Goal: Use online tool/utility: Use online tool/utility

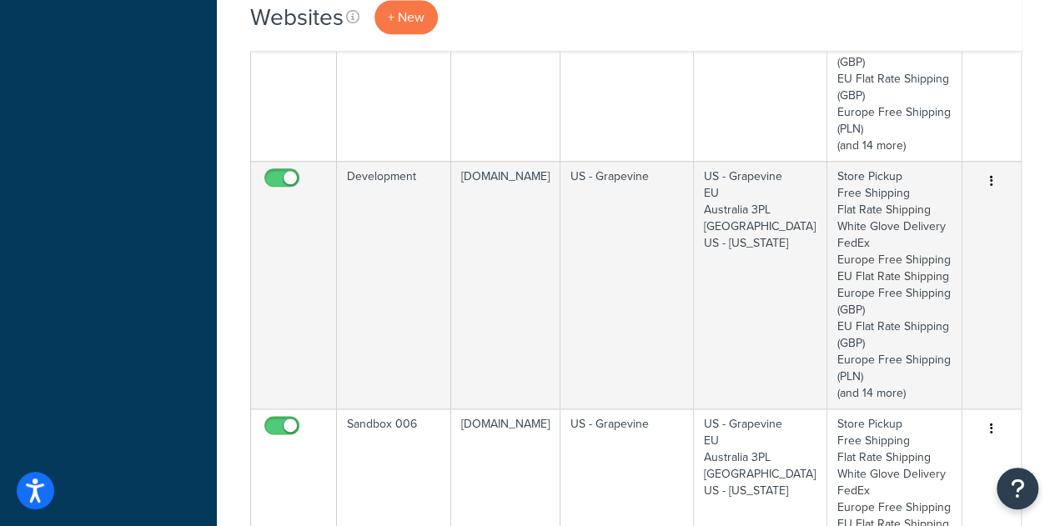
scroll to position [915, 0]
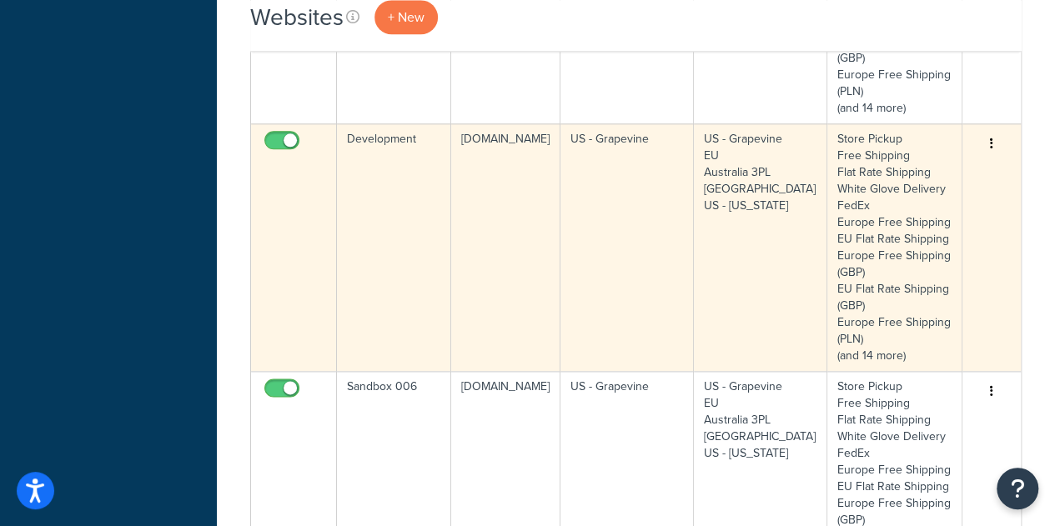
click at [394, 298] on td "Development" at bounding box center [394, 247] width 114 height 248
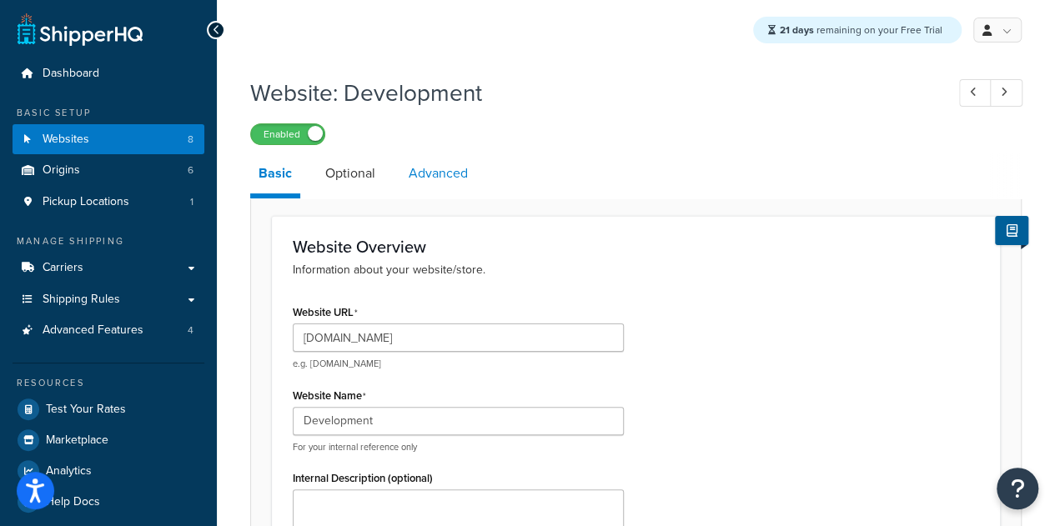
click at [442, 171] on link "Advanced" at bounding box center [438, 173] width 76 height 40
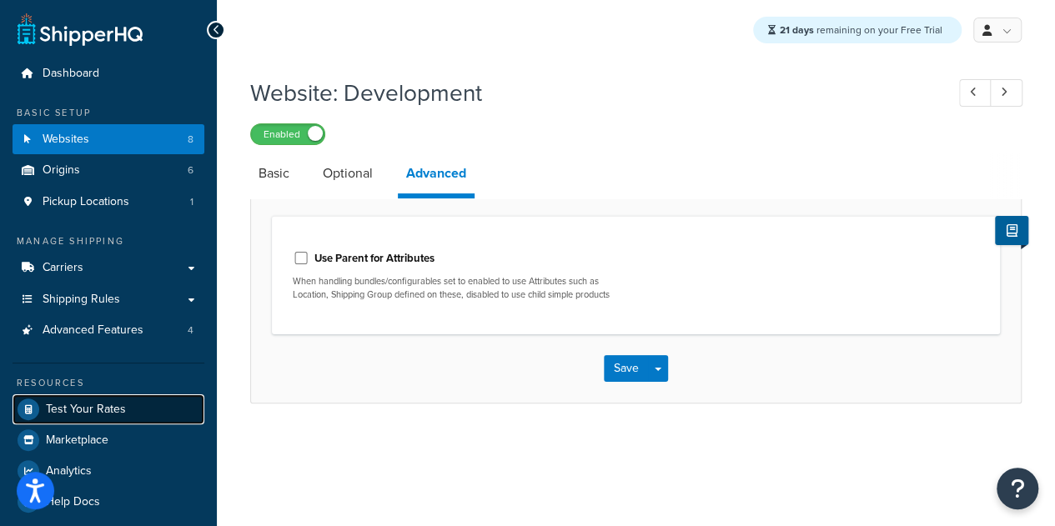
click at [62, 420] on link "Test Your Rates" at bounding box center [109, 409] width 192 height 30
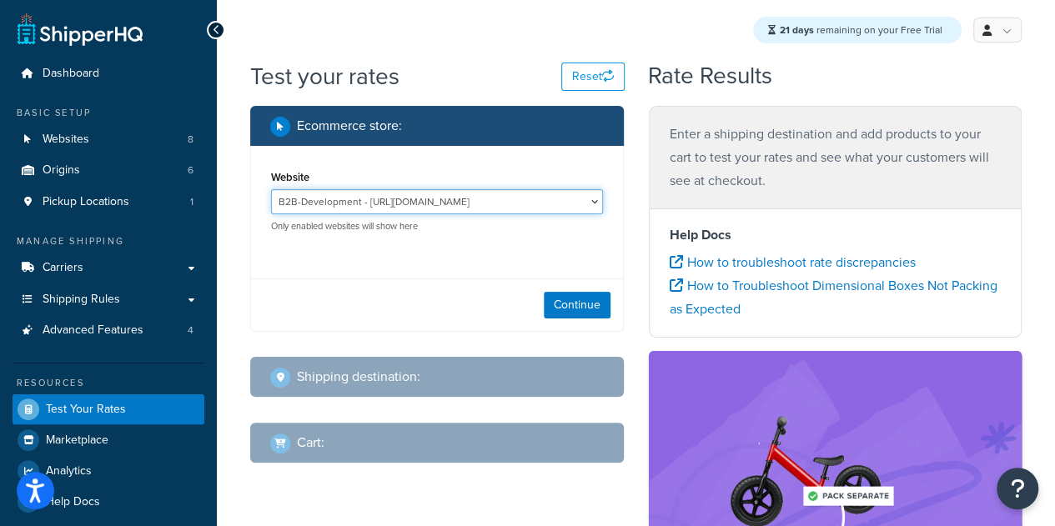
click at [465, 205] on select "B2B-Development - [URL][DOMAIN_NAME] B2B-QA - [URL][DOMAIN_NAME] BKTN 001 - [UR…" at bounding box center [437, 201] width 332 height 25
select select "089296fdde8b1e17cae683bfeecfdad3"
click at [271, 189] on select "B2B-Development - [URL][DOMAIN_NAME] B2B-QA - [URL][DOMAIN_NAME] BKTN 001 - [UR…" at bounding box center [437, 201] width 332 height 25
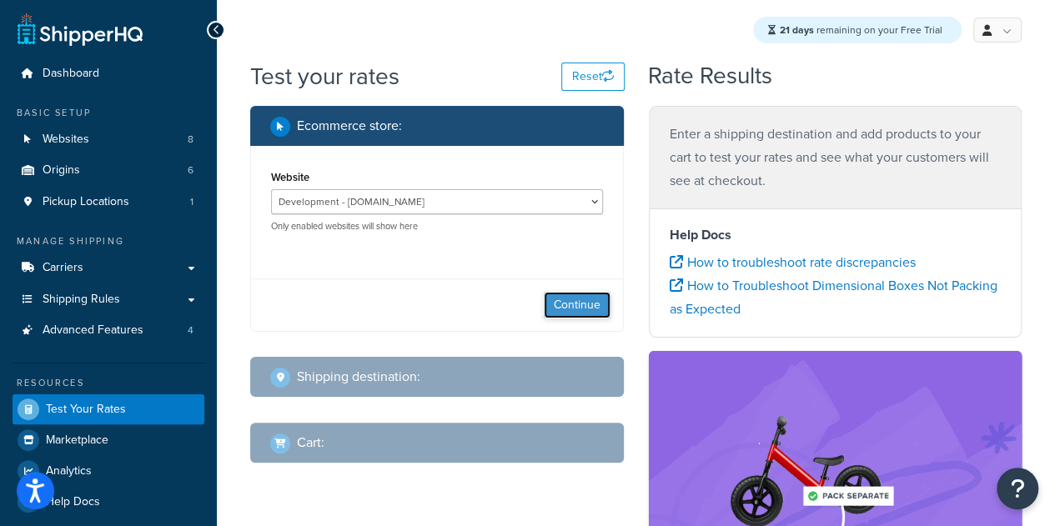
click at [569, 306] on button "Continue" at bounding box center [577, 305] width 67 height 27
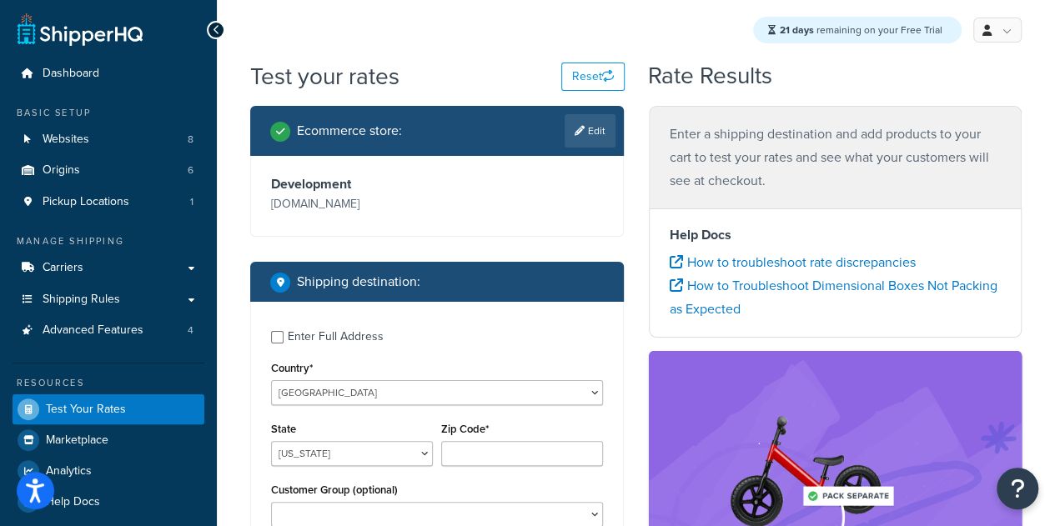
click at [527, 349] on label "Enter Full Address" at bounding box center [445, 335] width 315 height 27
click at [284, 344] on input "Enter Full Address" at bounding box center [277, 337] width 13 height 13
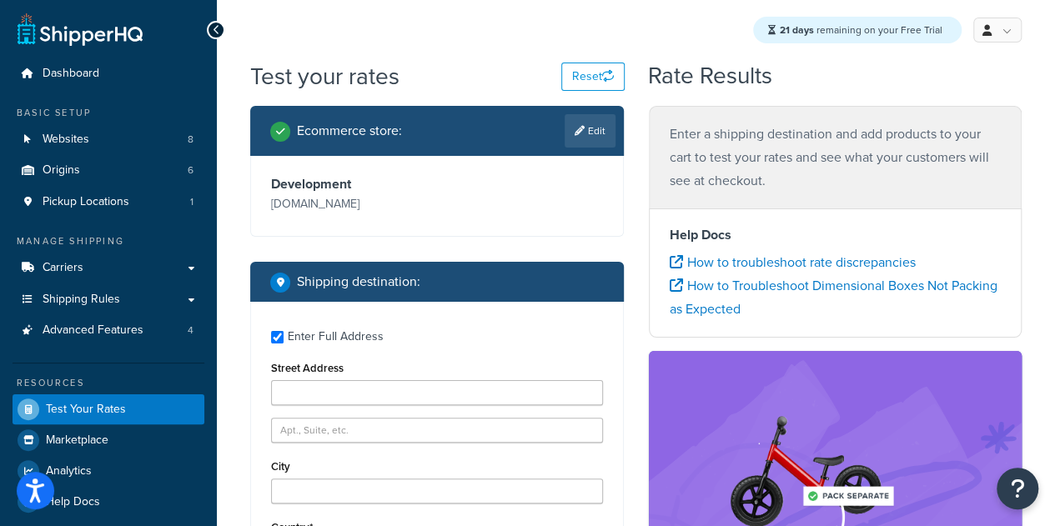
click at [527, 349] on label "Enter Full Address" at bounding box center [445, 335] width 315 height 27
click at [284, 344] on input "Enter Full Address" at bounding box center [277, 337] width 13 height 13
checkbox input "false"
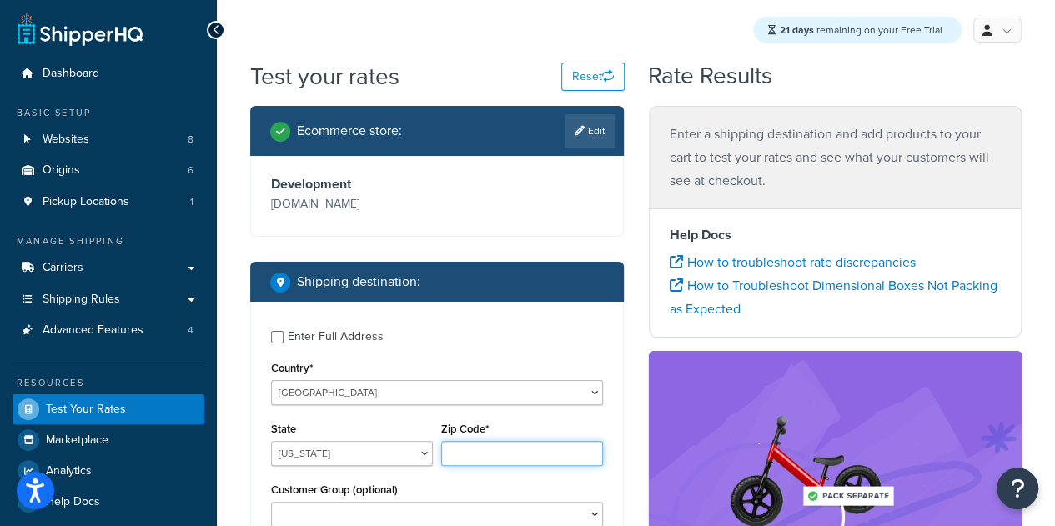
click at [449, 466] on input "Zip Code*" at bounding box center [522, 453] width 162 height 25
click at [415, 466] on select "[US_STATE] [US_STATE] [US_STATE] [US_STATE] [US_STATE] Armed Forces Americas Ar…" at bounding box center [352, 453] width 162 height 25
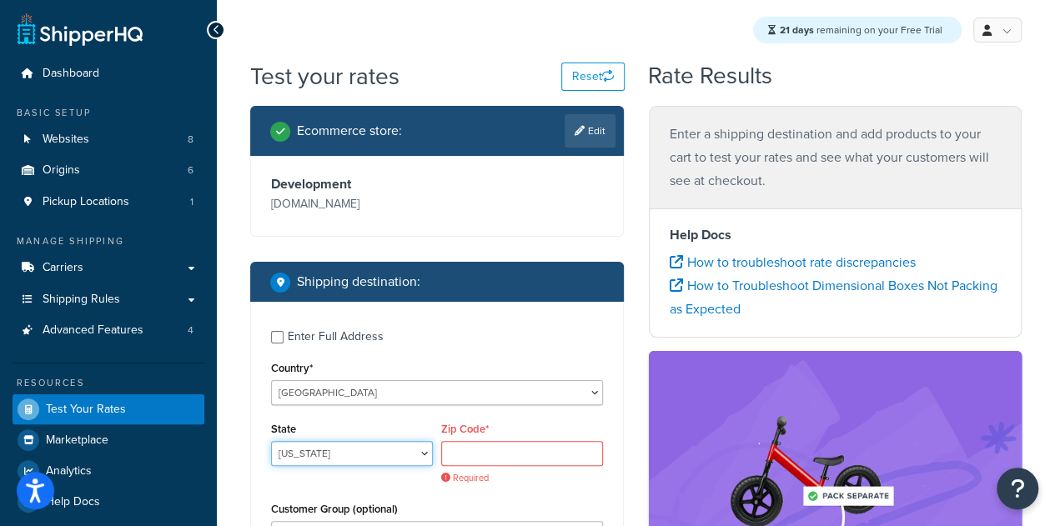
select select "FL"
click at [271, 465] on select "[US_STATE] [US_STATE] [US_STATE] [US_STATE] [US_STATE] Armed Forces Americas Ar…" at bounding box center [352, 453] width 162 height 25
click at [459, 466] on input "Zip Code*" at bounding box center [522, 453] width 162 height 25
type input "33316"
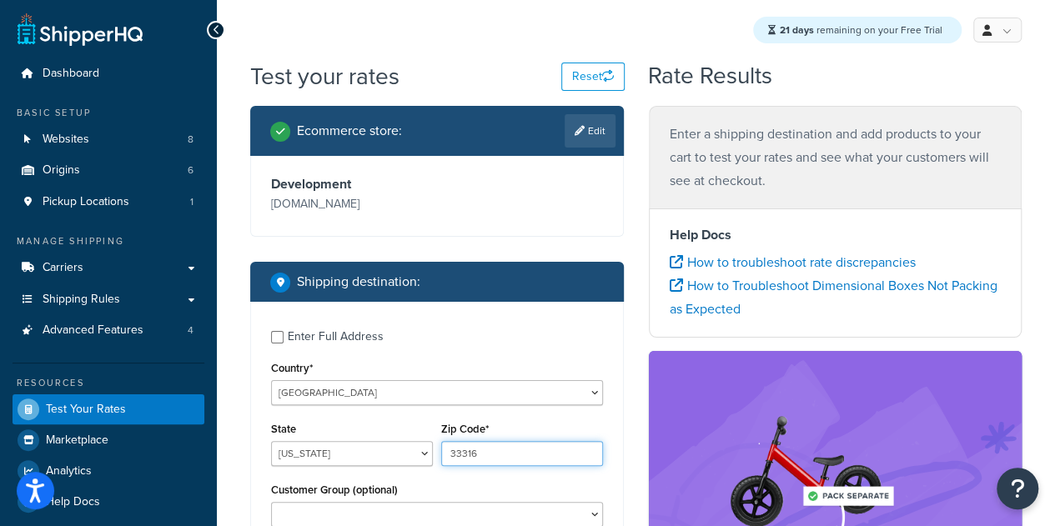
scroll to position [444, 0]
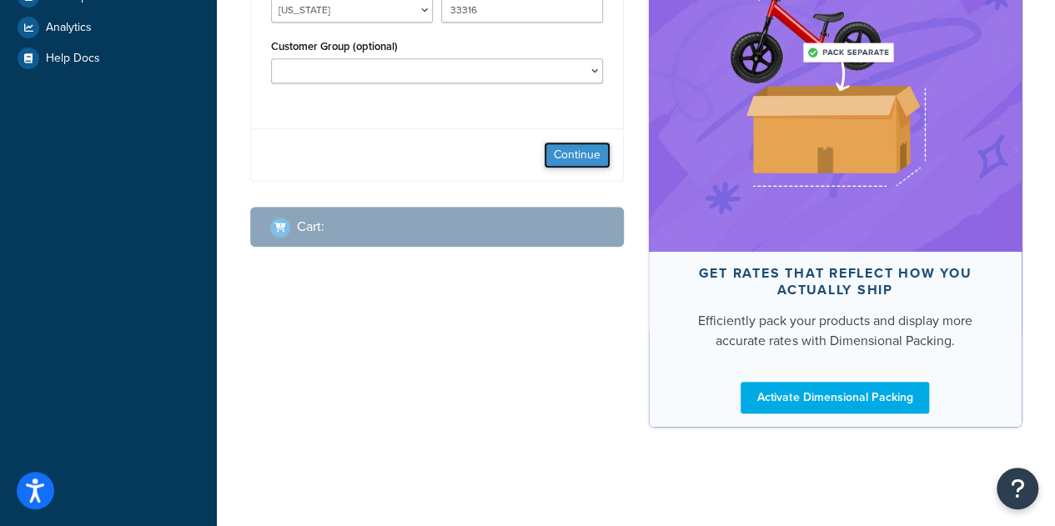
click at [589, 168] on button "Continue" at bounding box center [577, 155] width 67 height 27
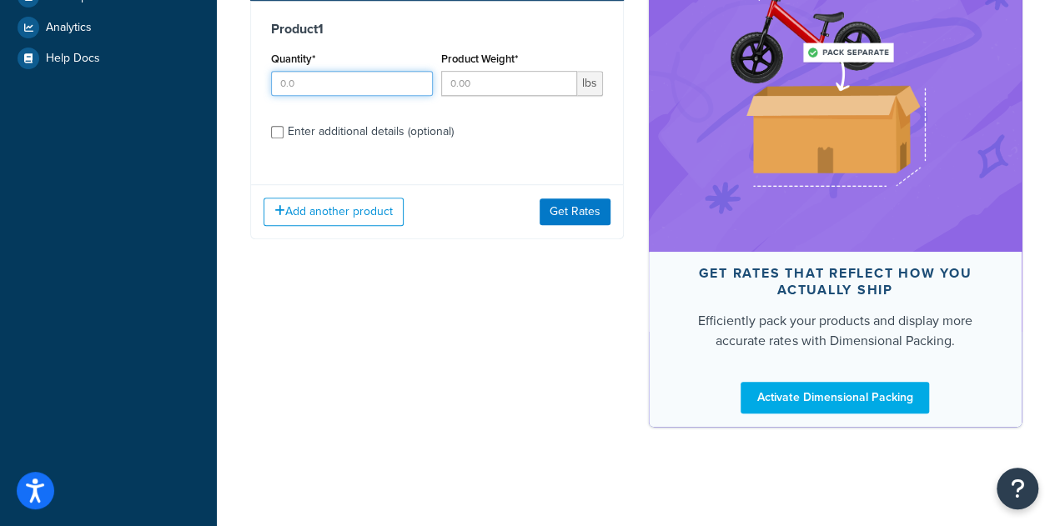
click at [360, 96] on input "Quantity*" at bounding box center [352, 83] width 162 height 25
type input "1"
click at [562, 225] on button "Get Rates" at bounding box center [575, 211] width 71 height 27
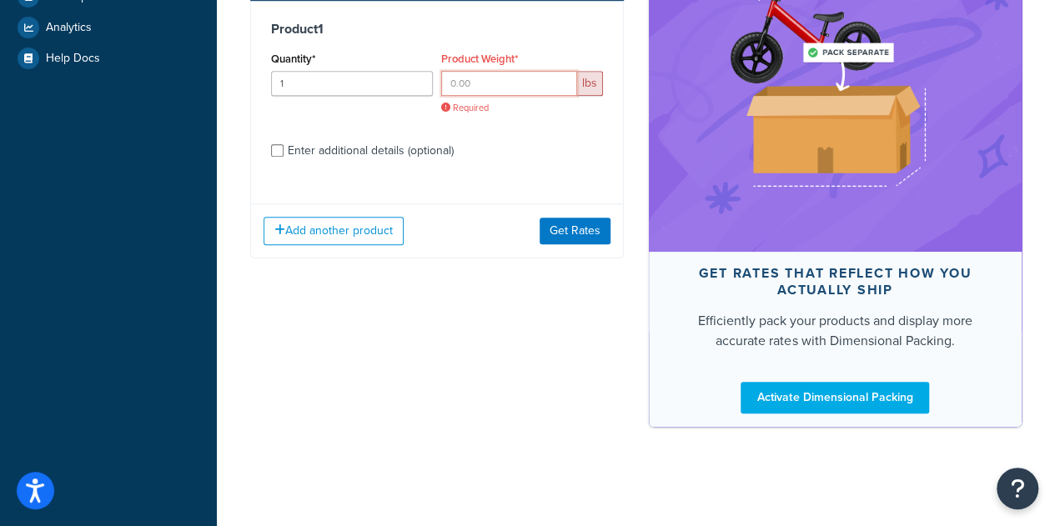
click at [465, 96] on input "Product Weight*" at bounding box center [509, 83] width 136 height 25
click at [580, 244] on button "Get Rates" at bounding box center [575, 231] width 71 height 27
click at [494, 96] on input "0" at bounding box center [509, 83] width 136 height 25
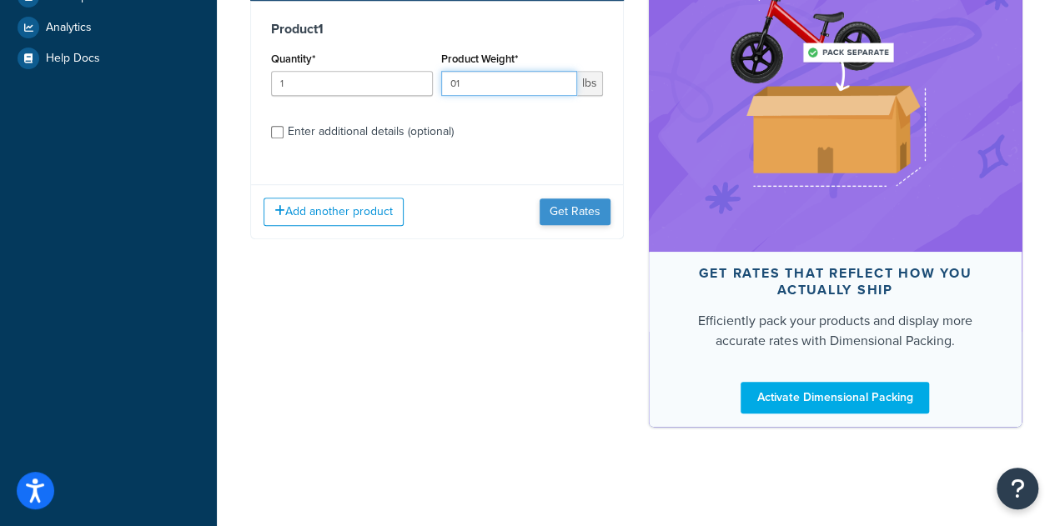
type input "01"
click at [572, 225] on button "Get Rates" at bounding box center [575, 211] width 71 height 27
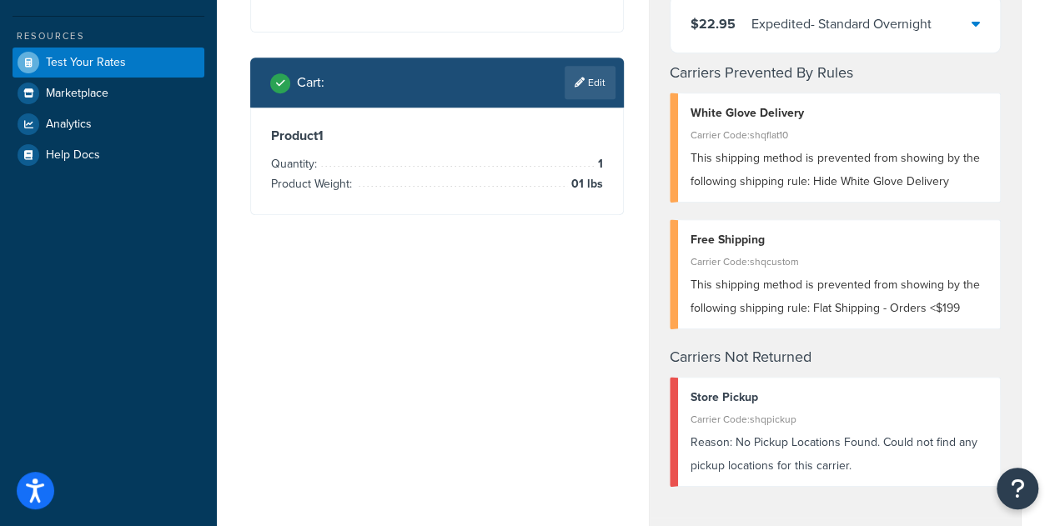
scroll to position [0, 0]
